Goal: Task Accomplishment & Management: Complete application form

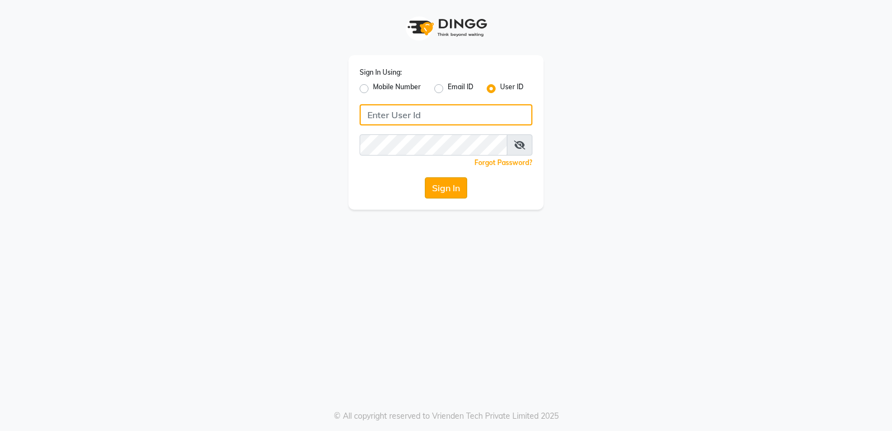
type input "naturalsk"
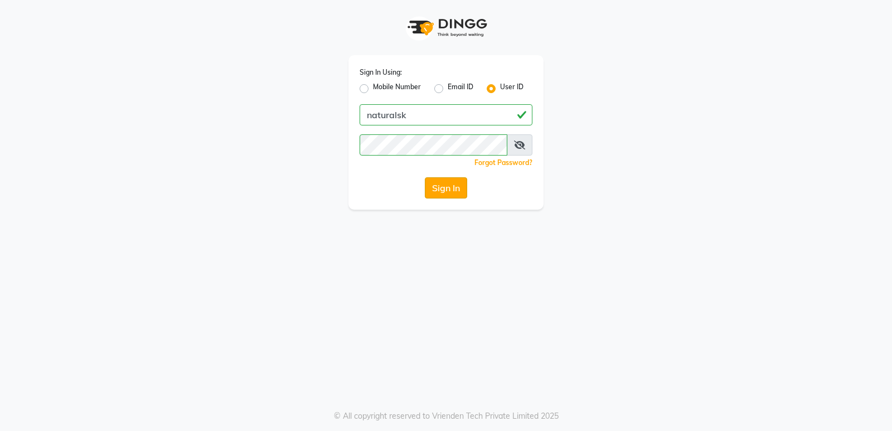
click at [449, 197] on button "Sign In" at bounding box center [446, 187] width 42 height 21
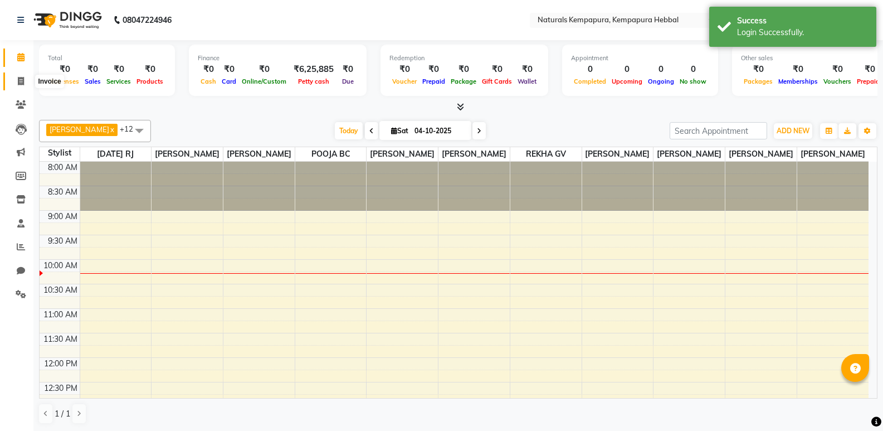
click at [20, 78] on icon at bounding box center [21, 81] width 6 height 8
select select "service"
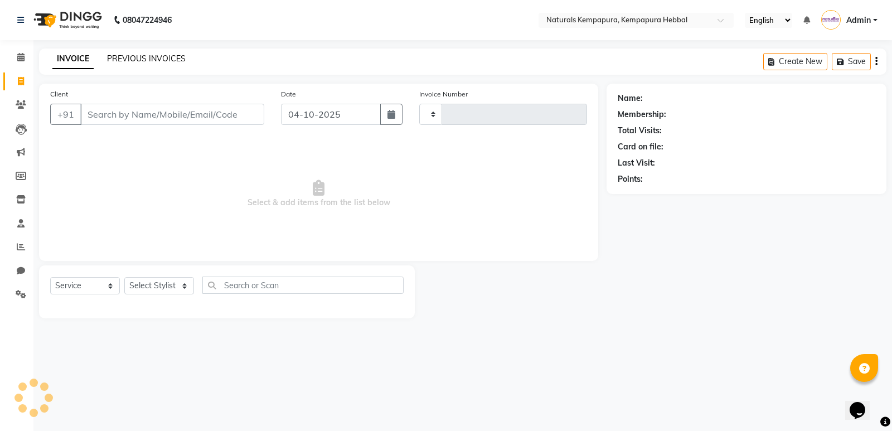
click at [127, 56] on link "PREVIOUS INVOICES" at bounding box center [146, 58] width 79 height 10
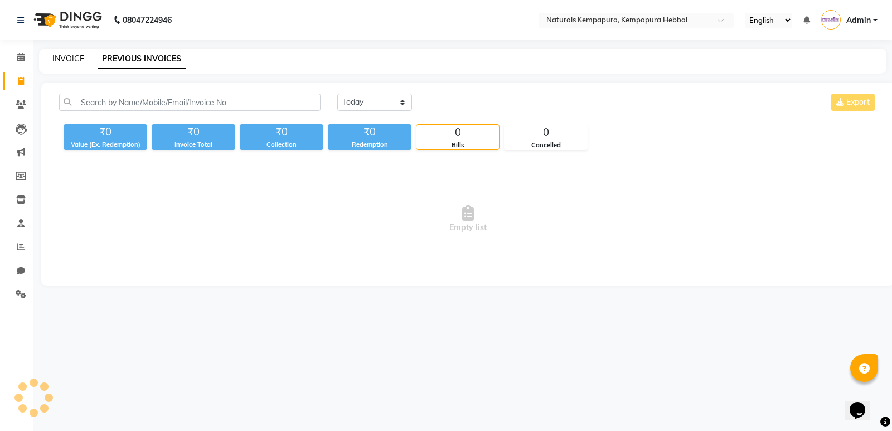
click at [69, 56] on link "INVOICE" at bounding box center [68, 58] width 32 height 10
select select "service"
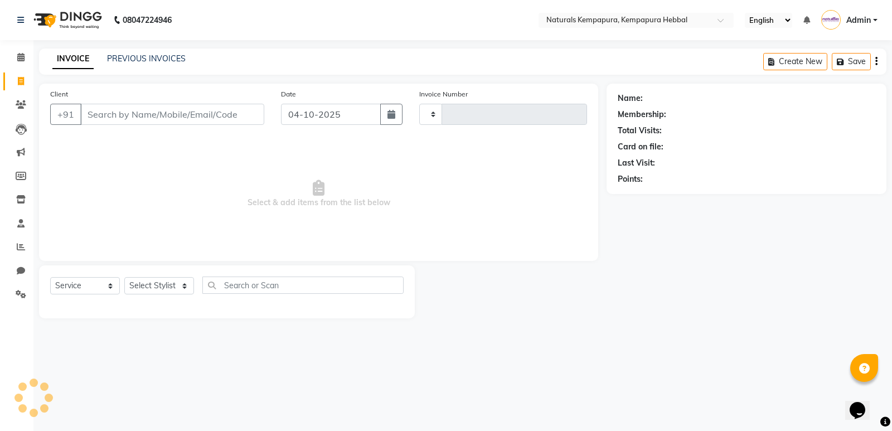
type input "5423"
select select "7848"
click at [132, 63] on link "PREVIOUS INVOICES" at bounding box center [146, 58] width 79 height 10
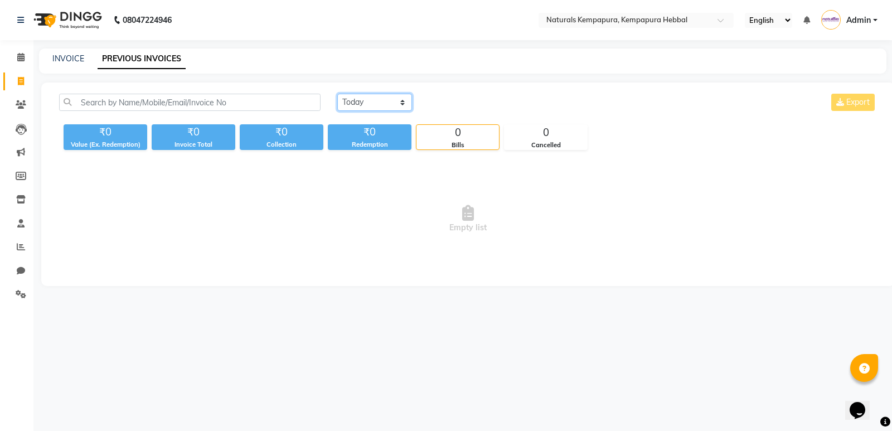
click at [403, 106] on select "[DATE] [DATE] Custom Range" at bounding box center [374, 102] width 75 height 17
click at [337, 94] on select "[DATE] [DATE] Custom Range" at bounding box center [374, 102] width 75 height 17
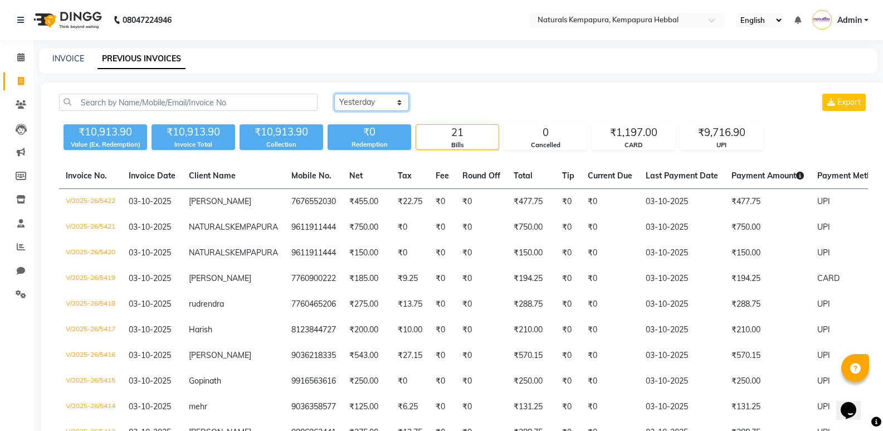
drag, startPoint x: 398, startPoint y: 103, endPoint x: 388, endPoint y: 107, distance: 11.3
click at [398, 103] on select "[DATE] [DATE] Custom Range" at bounding box center [371, 102] width 75 height 17
select select "today"
click at [334, 94] on select "[DATE] [DATE] Custom Range" at bounding box center [371, 102] width 75 height 17
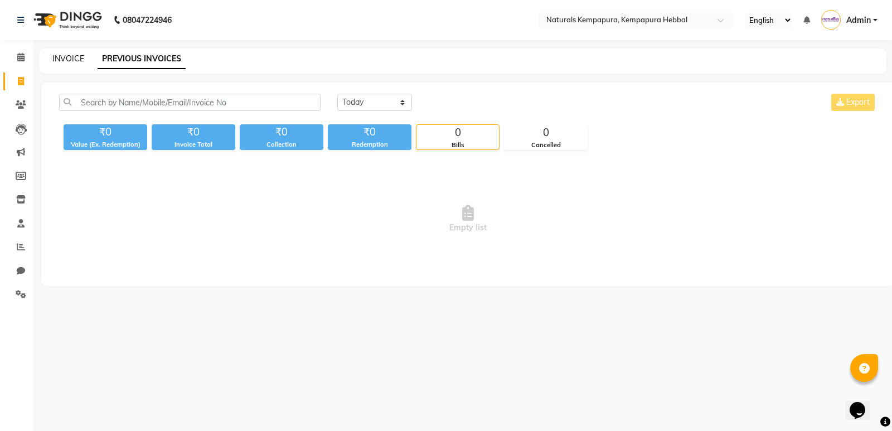
click at [75, 60] on link "INVOICE" at bounding box center [68, 58] width 32 height 10
select select "service"
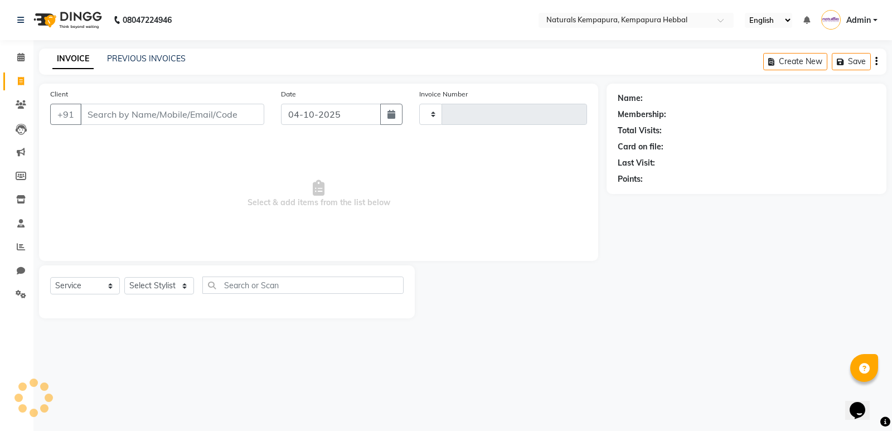
type input "5423"
select select "7848"
click at [152, 55] on link "PREVIOUS INVOICES" at bounding box center [146, 58] width 79 height 10
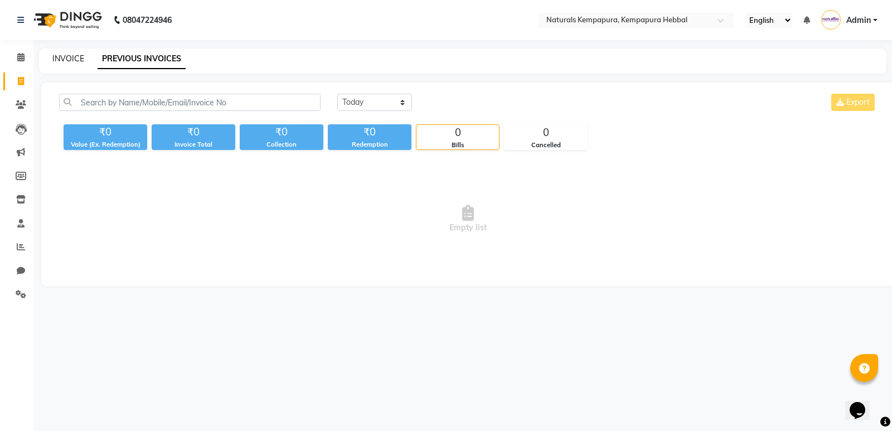
click at [70, 61] on link "INVOICE" at bounding box center [68, 58] width 32 height 10
select select "7848"
select select "service"
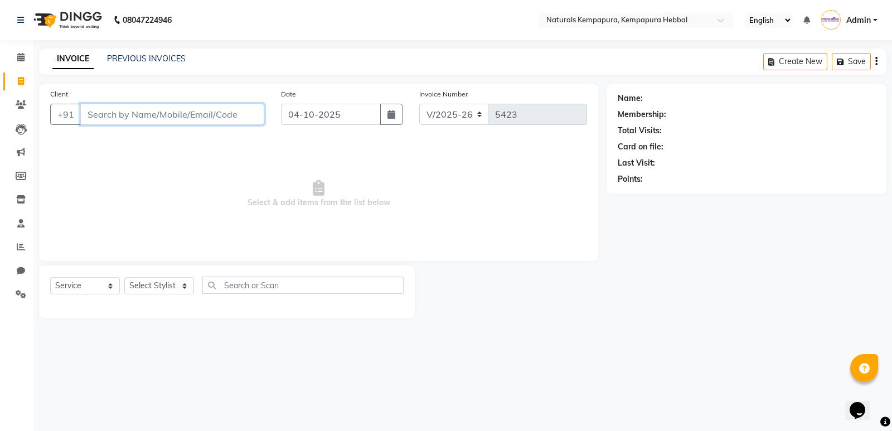
click at [158, 121] on input "Client" at bounding box center [172, 114] width 184 height 21
type input "9739002297"
drag, startPoint x: 191, startPoint y: 114, endPoint x: 61, endPoint y: 112, distance: 129.9
click at [67, 113] on div "[PHONE_NUMBER] Add Client" at bounding box center [157, 114] width 214 height 21
